Goal: Task Accomplishment & Management: Manage account settings

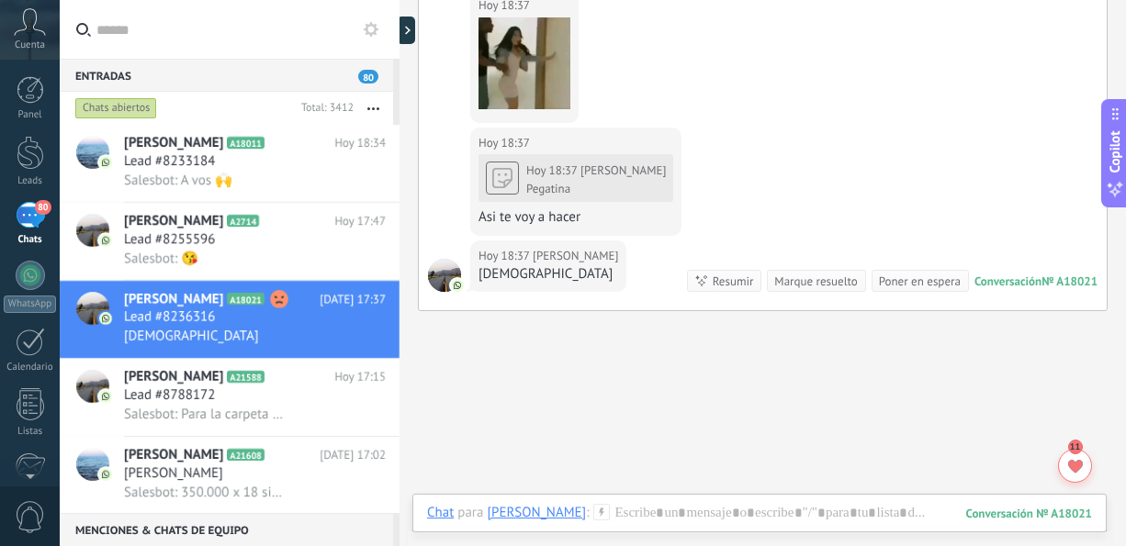
click at [365, 106] on button "button" at bounding box center [373, 108] width 39 height 33
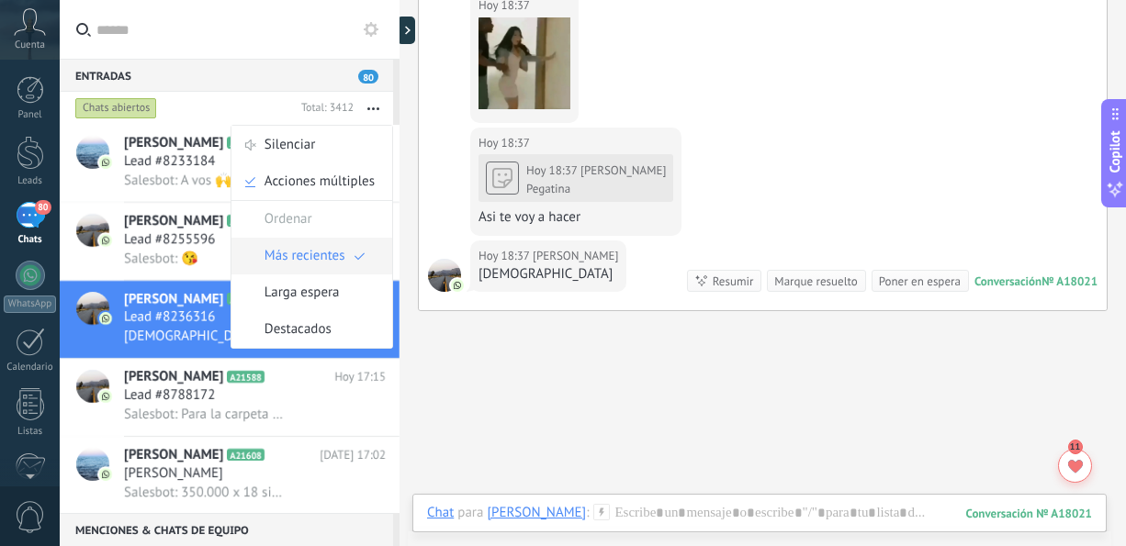
click at [326, 253] on span "Más recientes" at bounding box center [304, 256] width 81 height 37
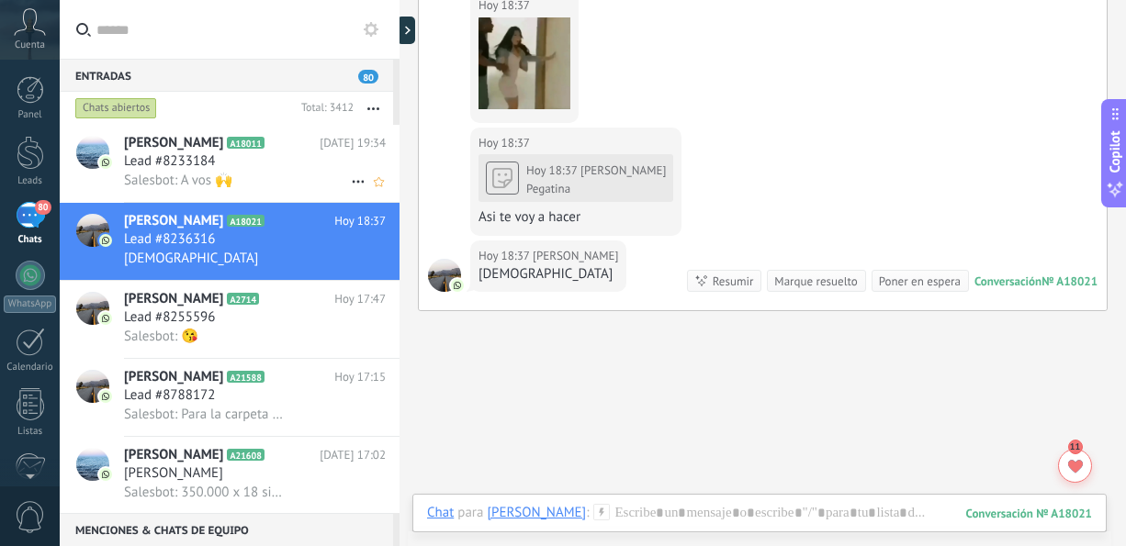
click at [247, 167] on div "Lead #8233184" at bounding box center [255, 161] width 262 height 18
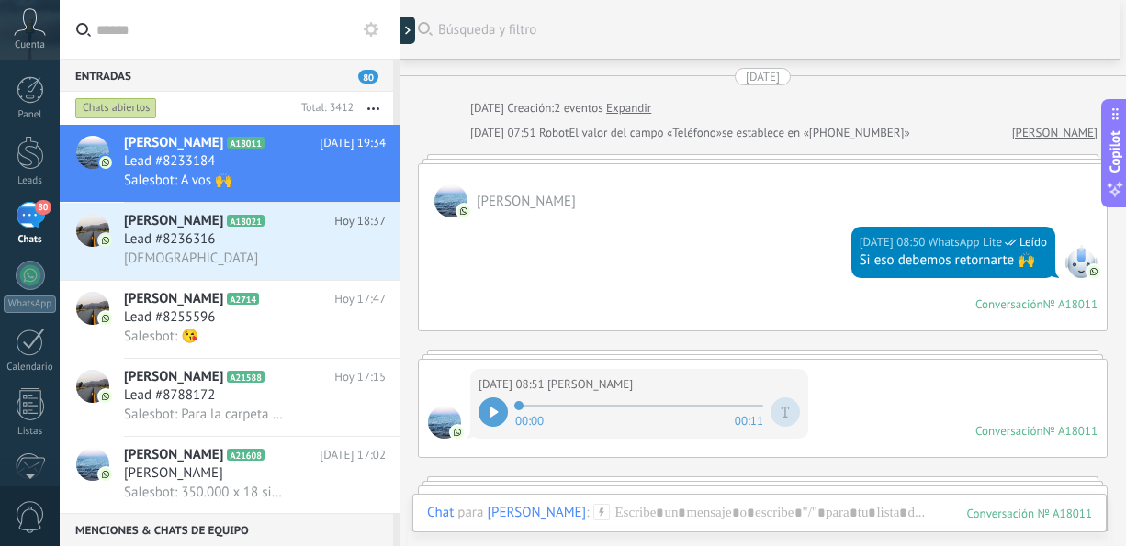
click at [500, 407] on div at bounding box center [492, 412] width 29 height 29
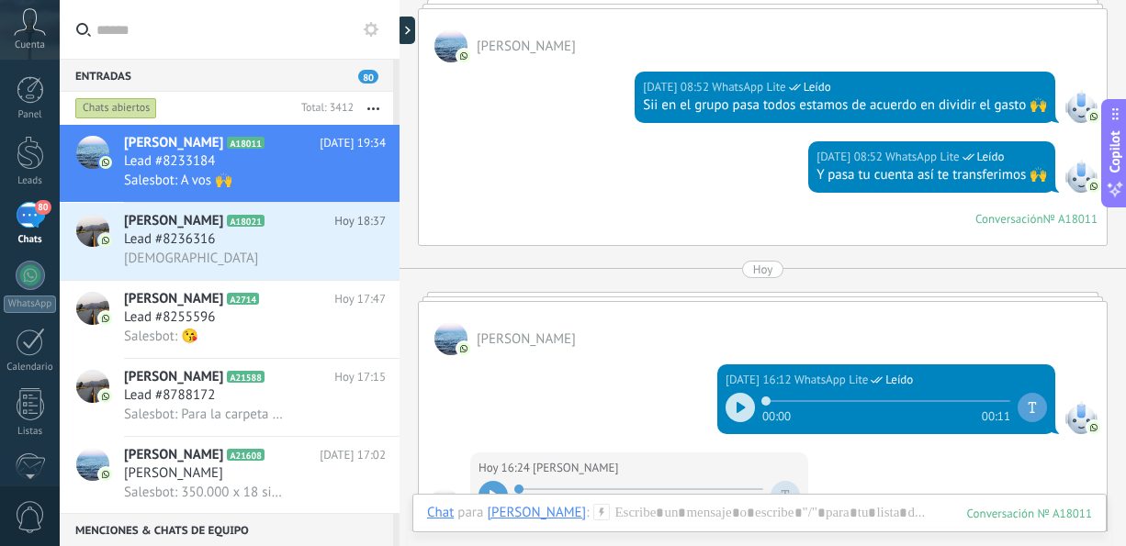
click at [736, 402] on icon at bounding box center [740, 407] width 8 height 11
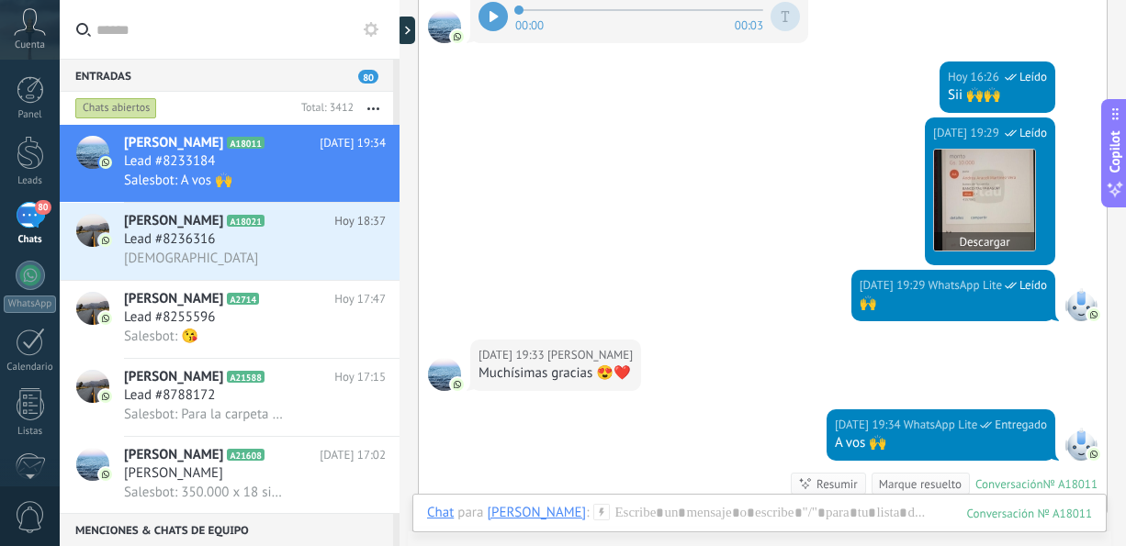
click at [976, 174] on img at bounding box center [984, 200] width 101 height 101
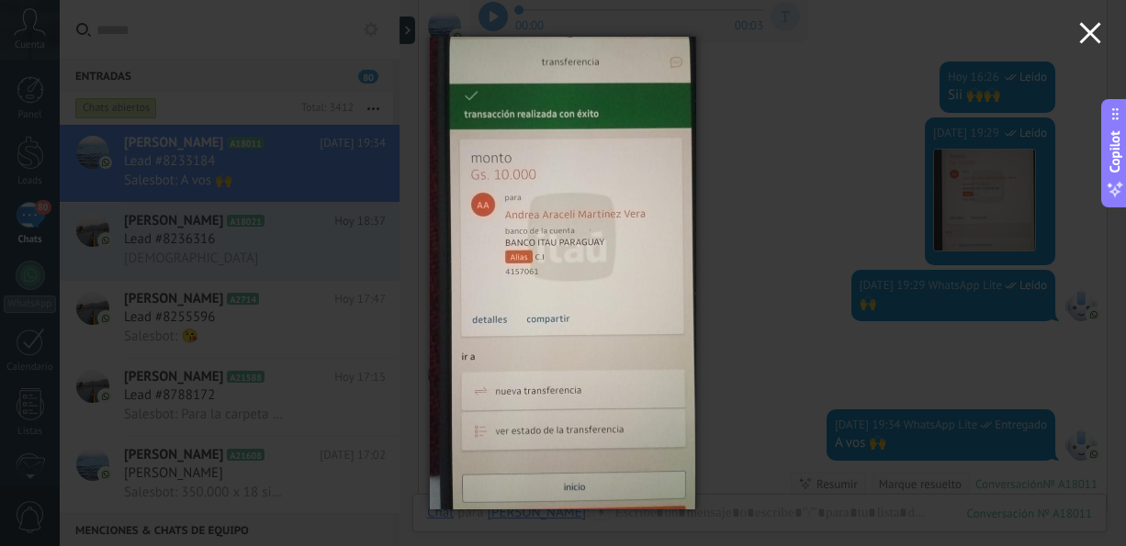
click at [1089, 38] on icon "button" at bounding box center [1090, 33] width 22 height 22
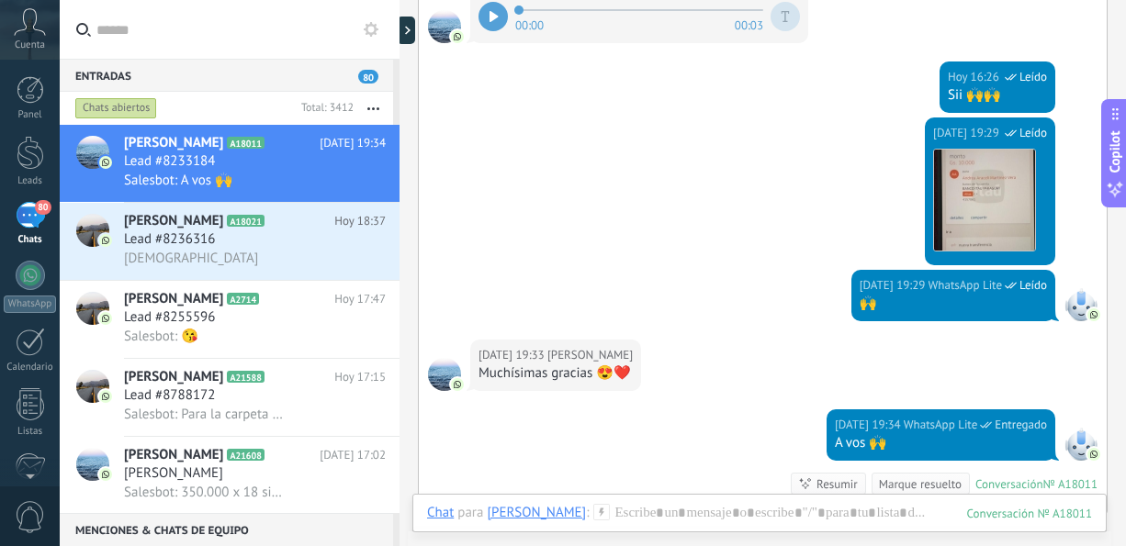
scroll to position [1239, 0]
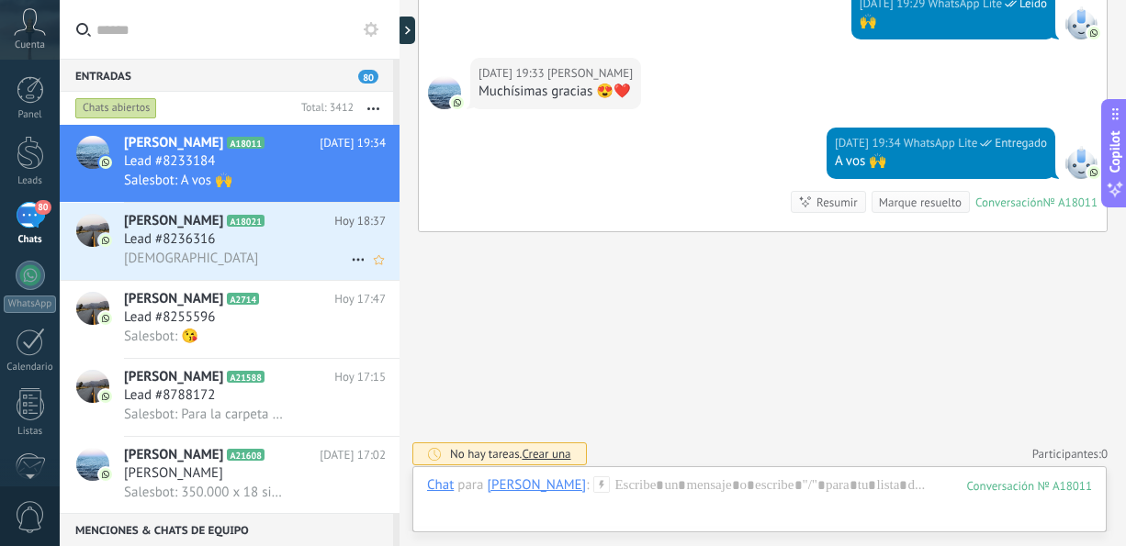
click at [229, 266] on div "[DEMOGRAPHIC_DATA]" at bounding box center [255, 258] width 262 height 19
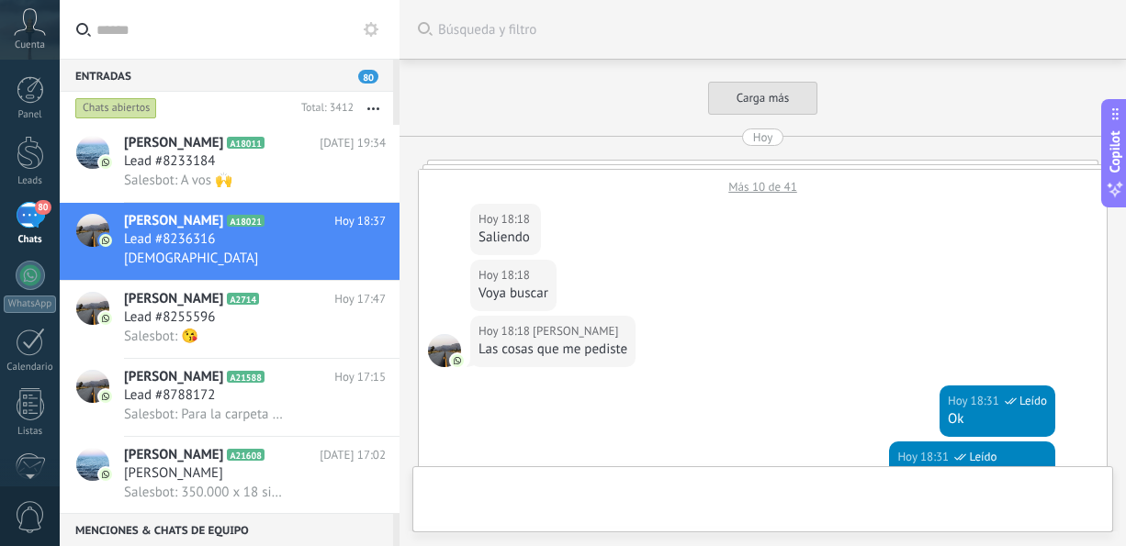
scroll to position [813, 0]
